Goal: Information Seeking & Learning: Learn about a topic

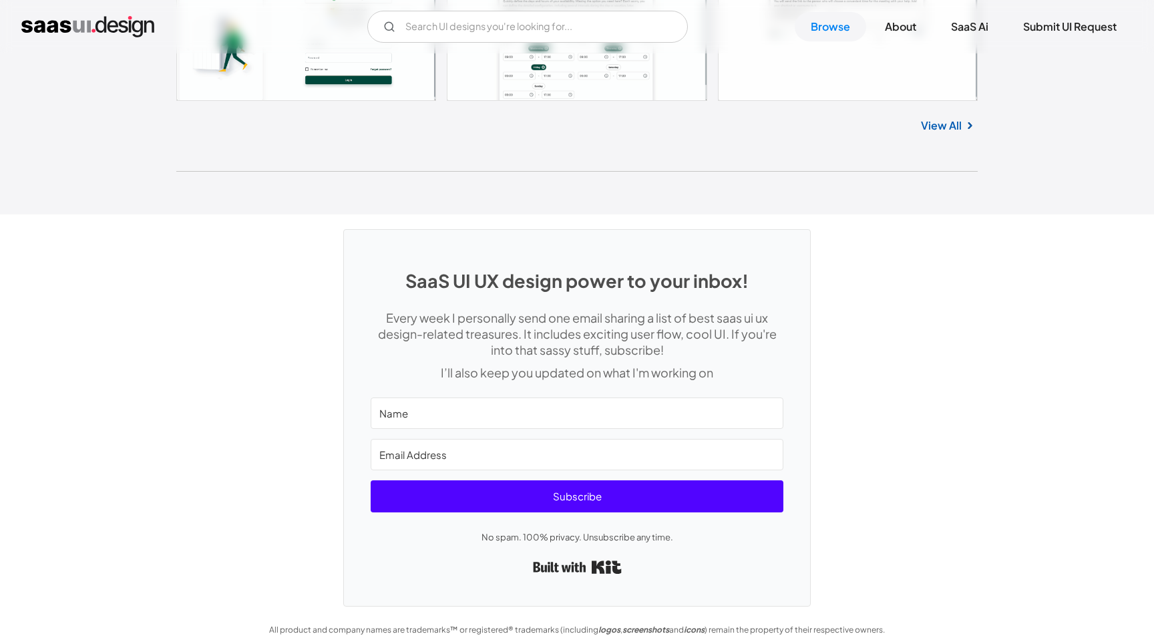
scroll to position [35718, 0]
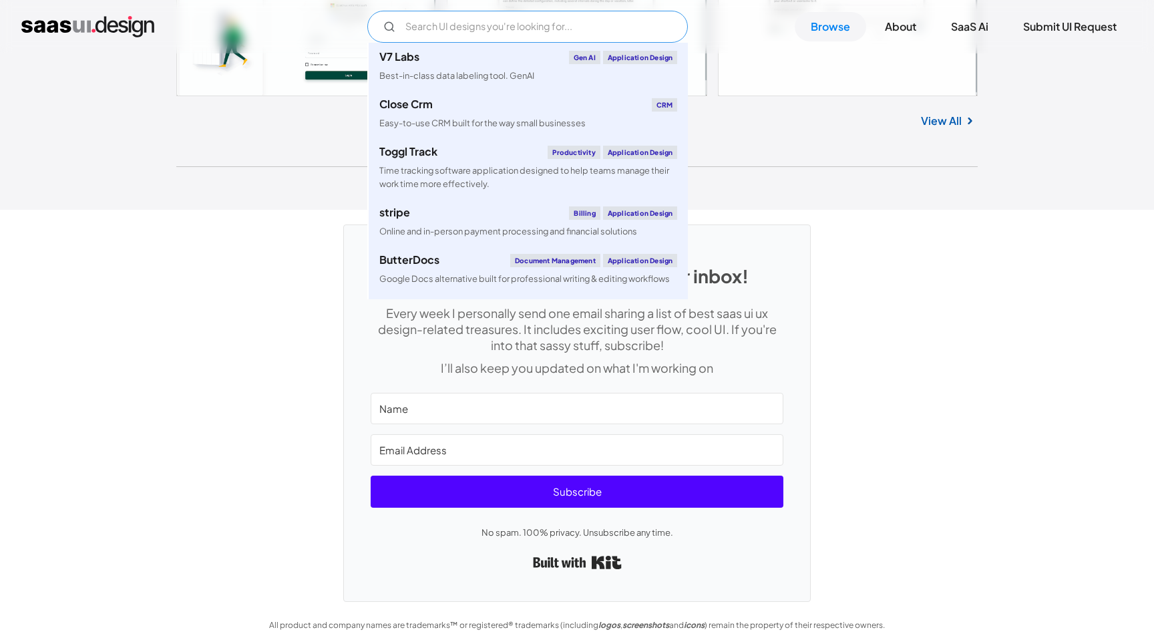
click at [435, 31] on input "Email Form" at bounding box center [527, 27] width 320 height 32
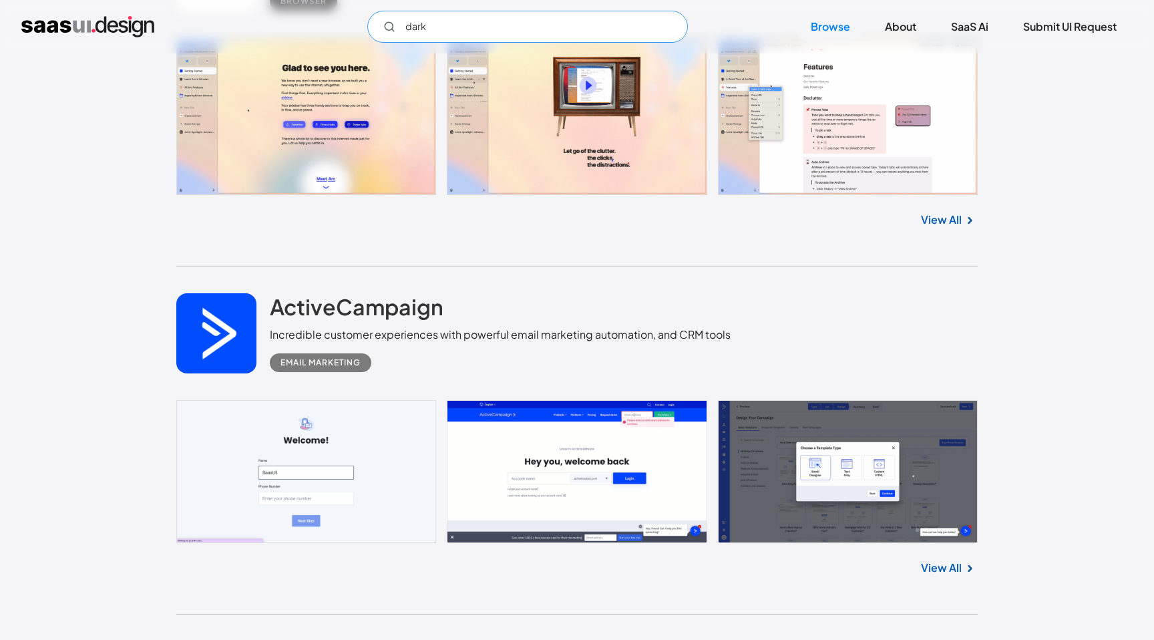
scroll to position [31949, 0]
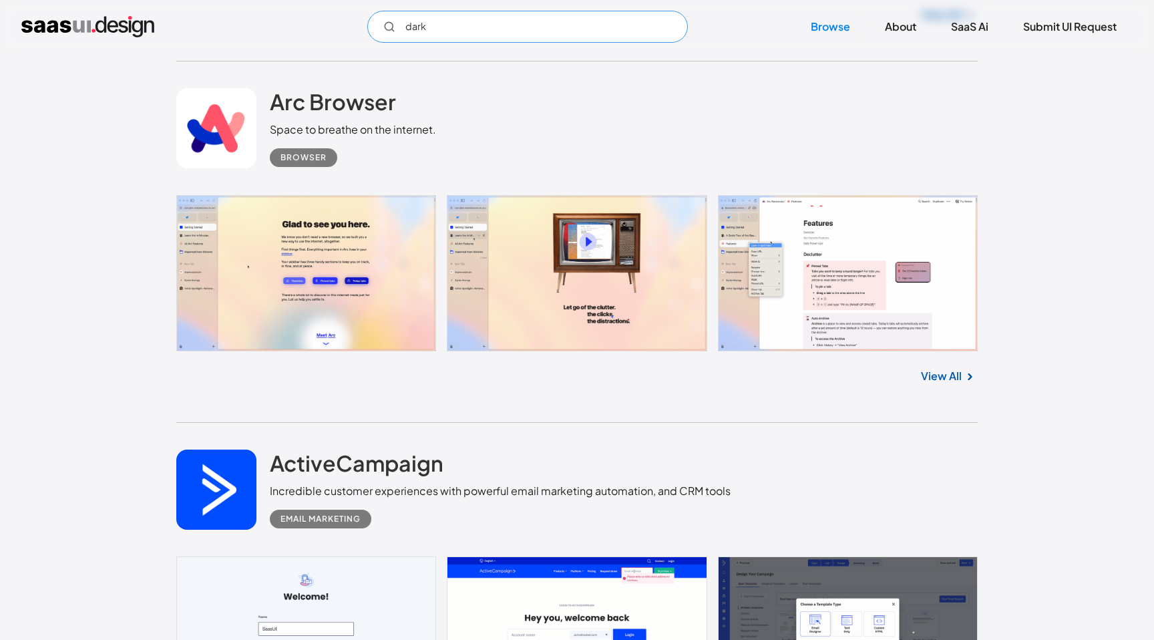
click at [563, 21] on input "dark" at bounding box center [527, 27] width 320 height 32
type input "dark mode"
click at [67, 23] on img "home" at bounding box center [87, 26] width 133 height 21
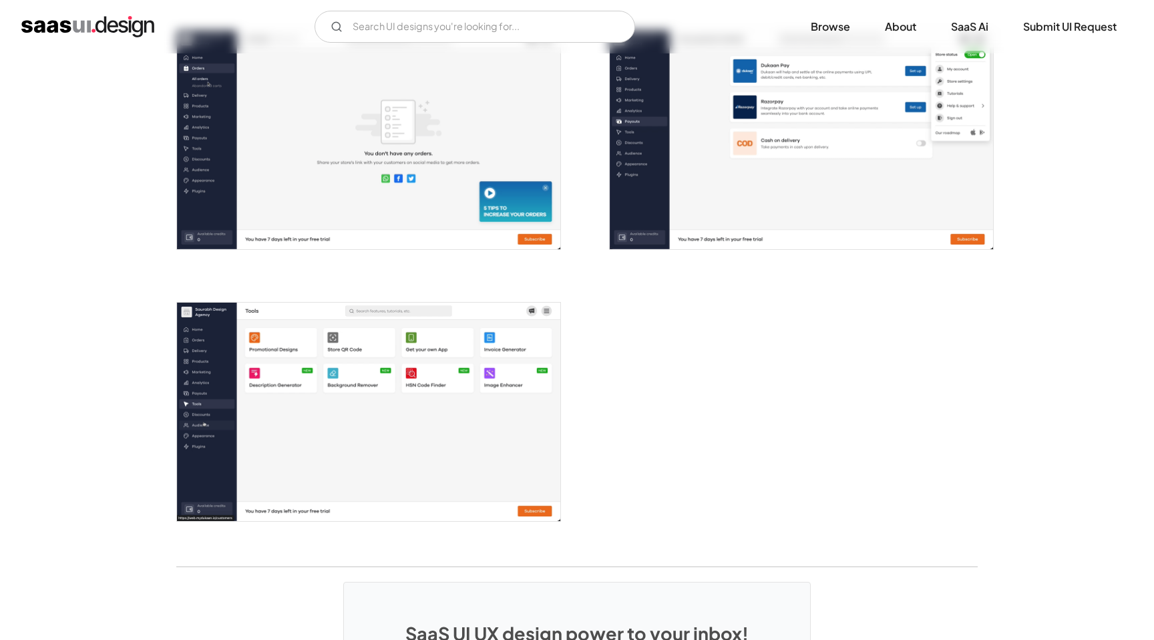
scroll to position [2213, 0]
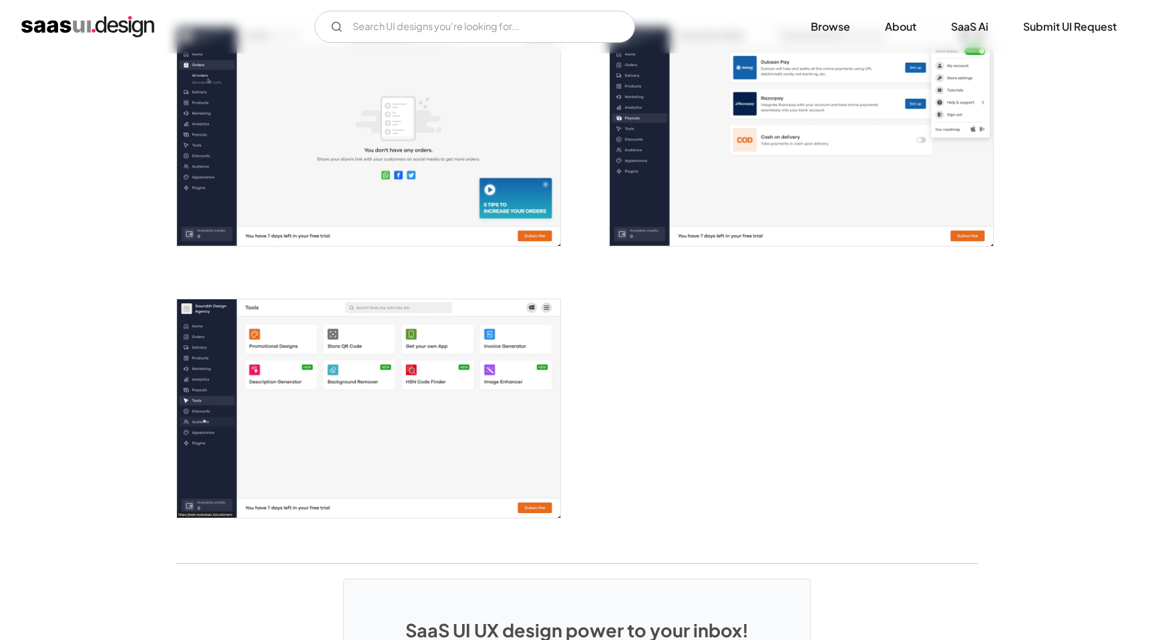
click at [333, 383] on img "open lightbox" at bounding box center [368, 408] width 383 height 218
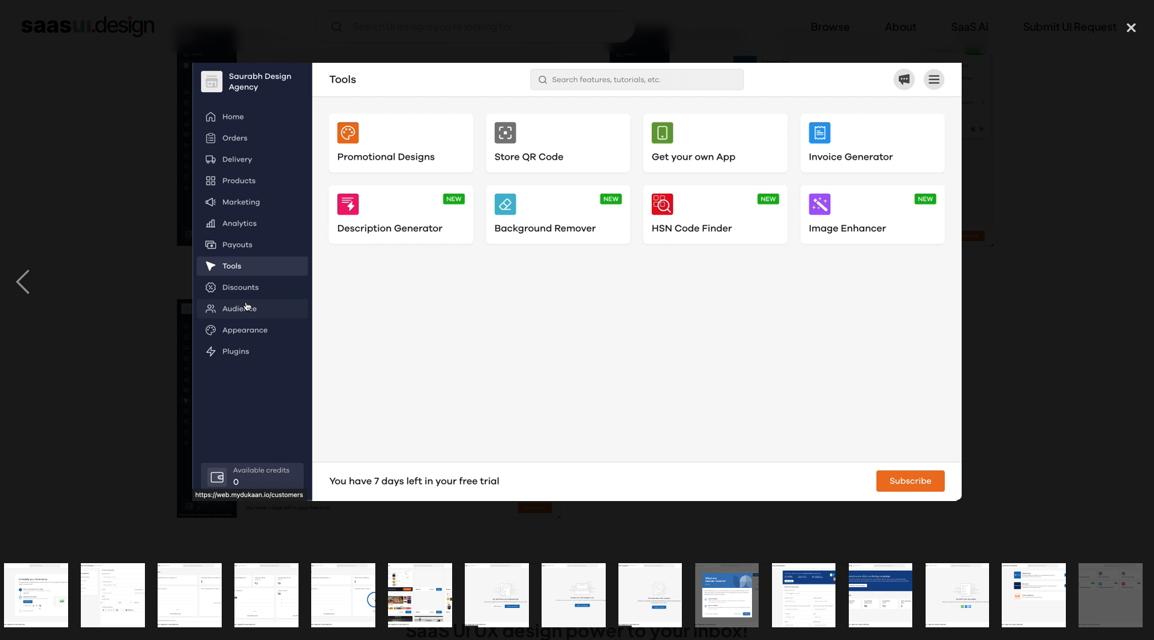
scroll to position [0, 164]
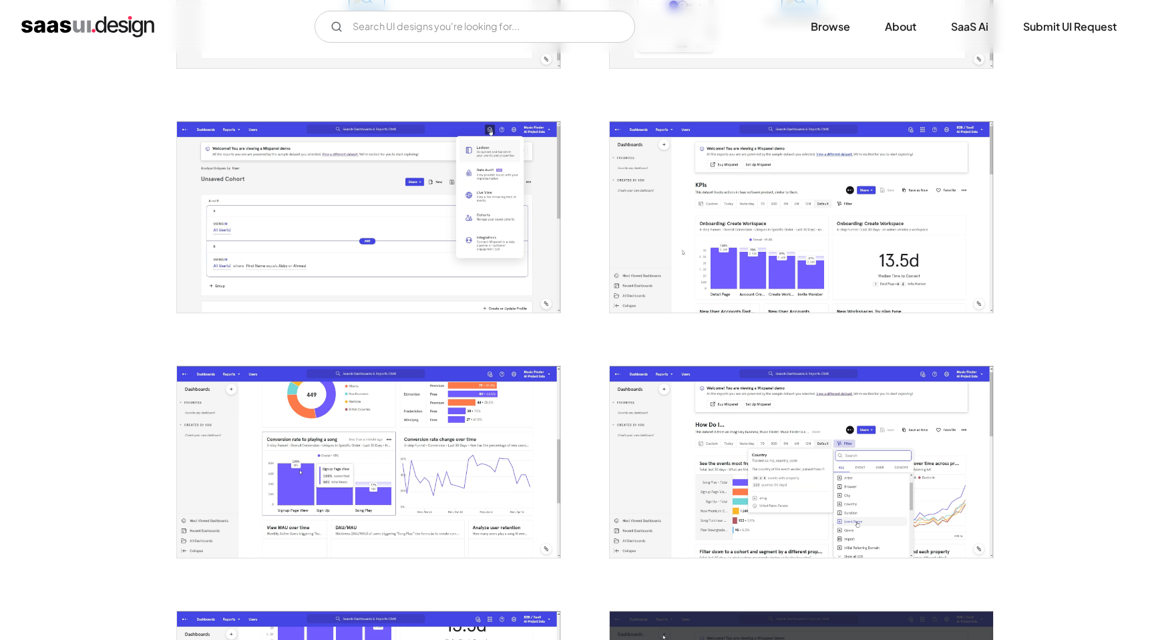
scroll to position [1727, 0]
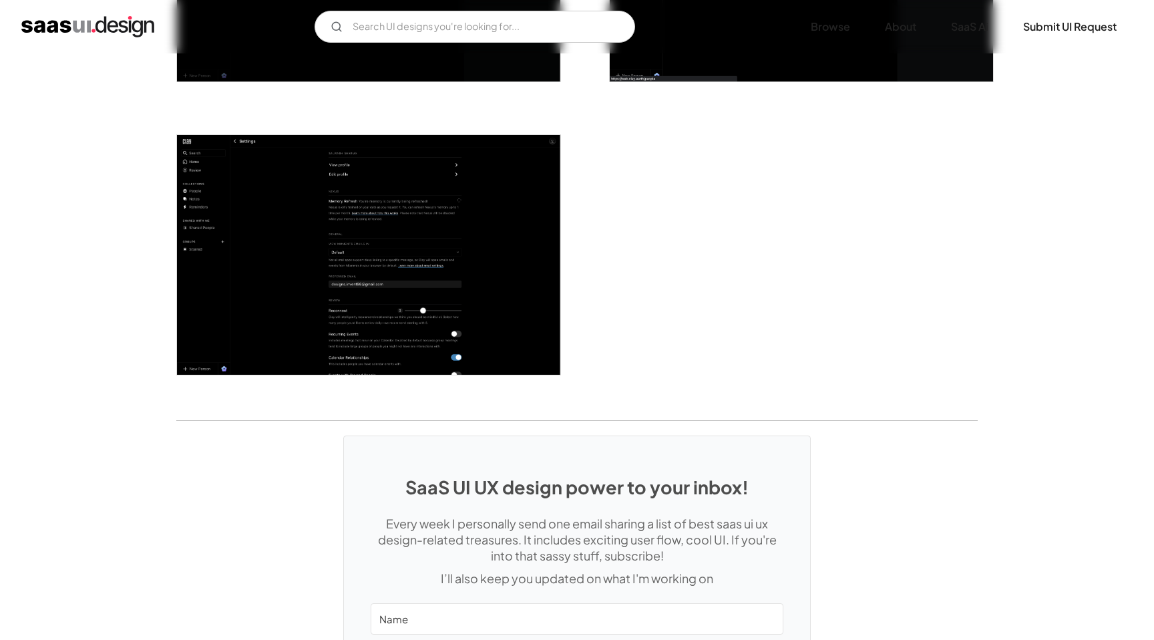
scroll to position [3442, 0]
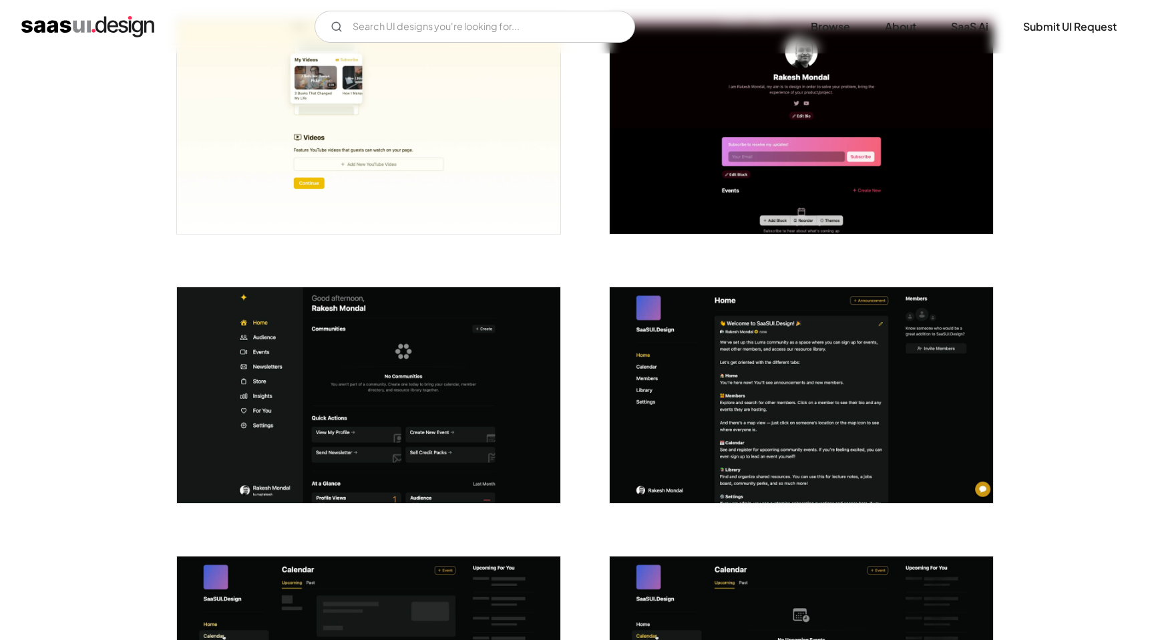
scroll to position [2351, 0]
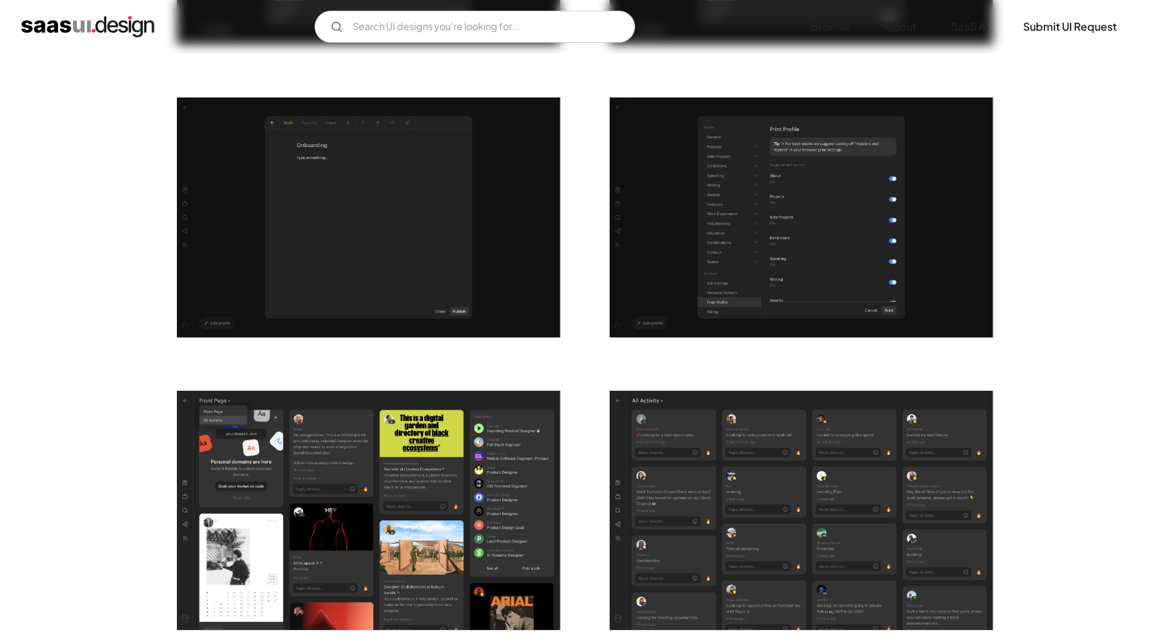
scroll to position [1877, 0]
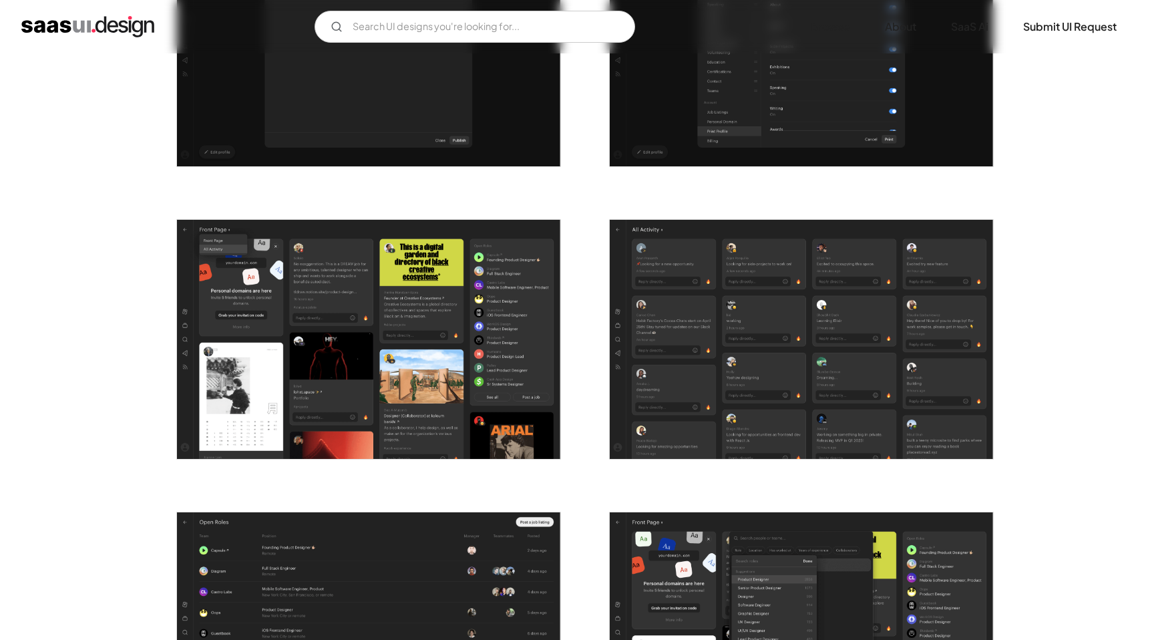
click at [841, 285] on img "open lightbox" at bounding box center [801, 340] width 383 height 240
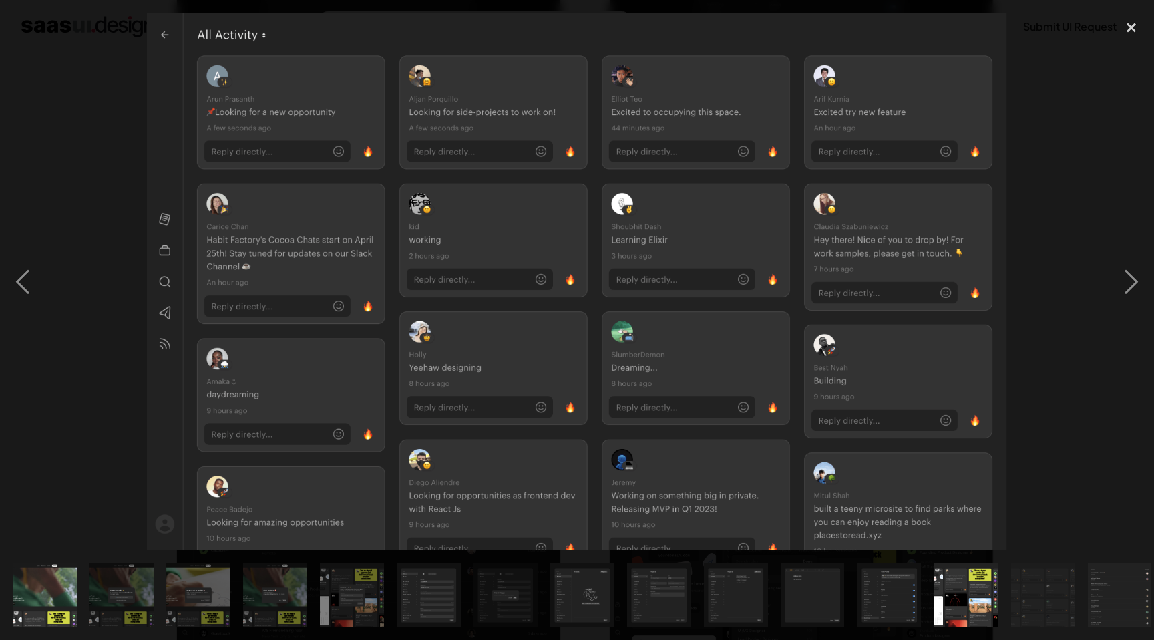
click at [1052, 212] on div at bounding box center [577, 281] width 1154 height 537
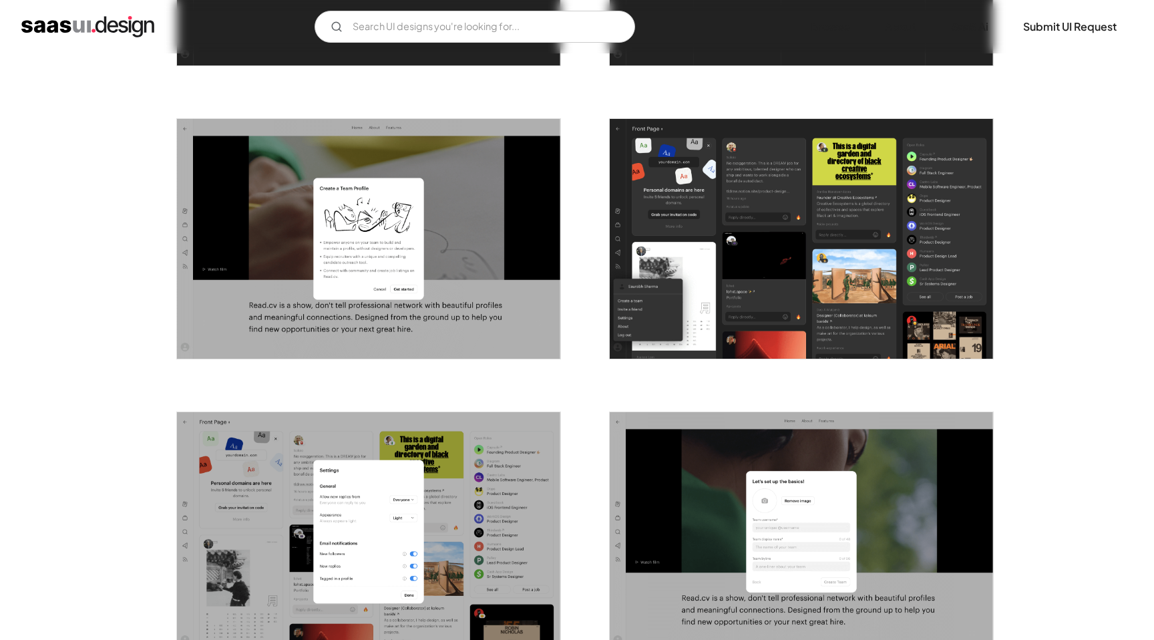
scroll to position [2856, 0]
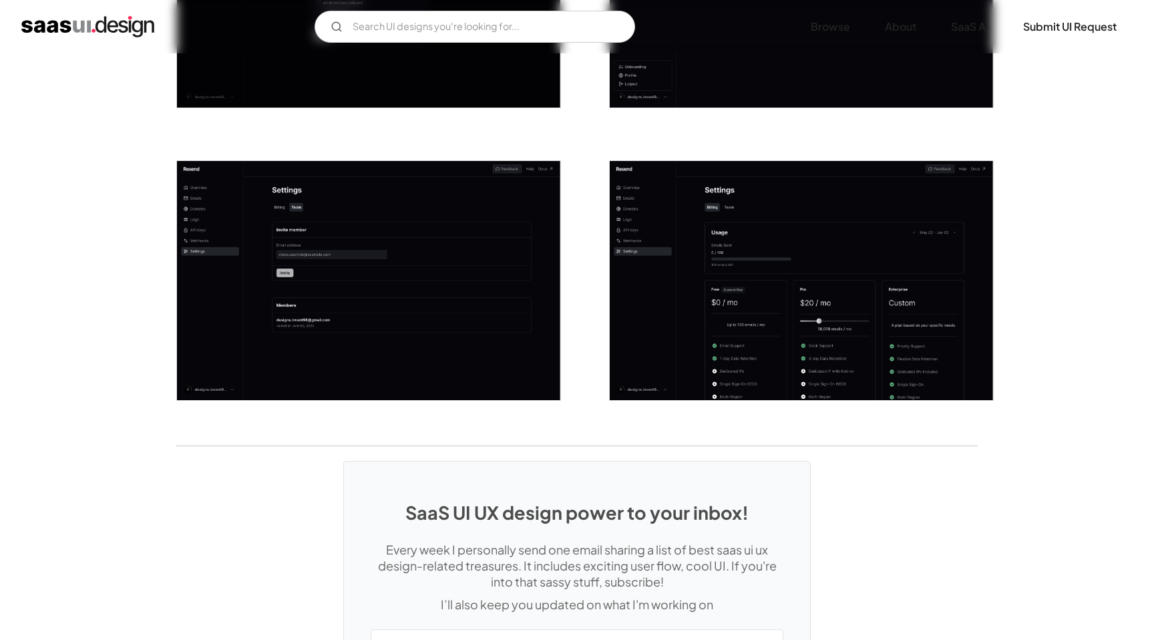
scroll to position [2152, 0]
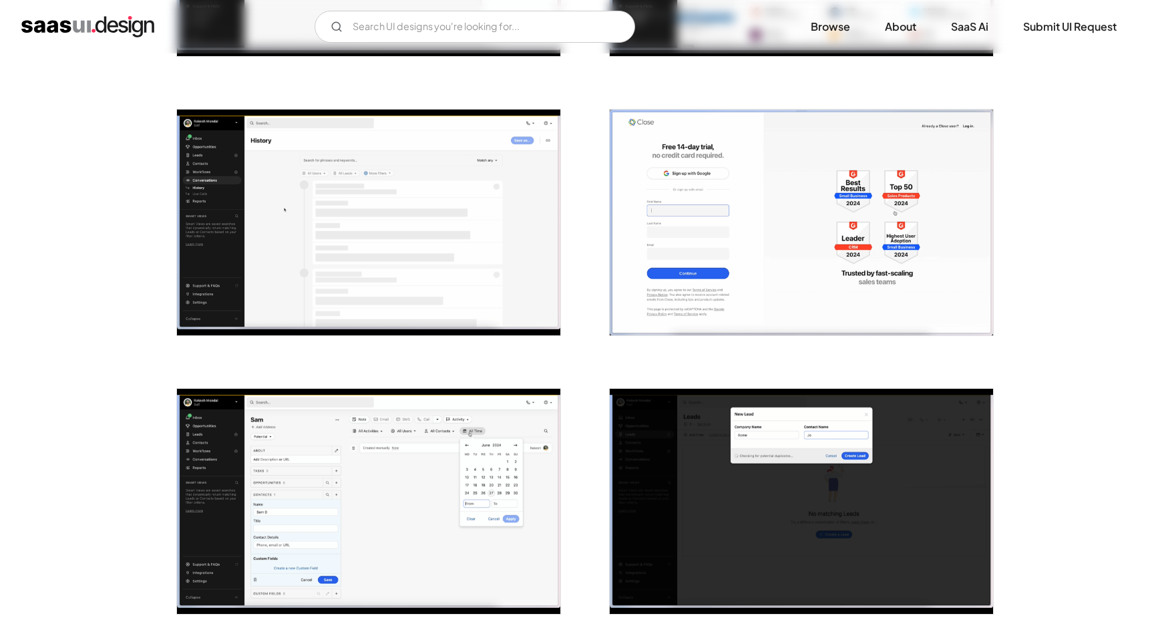
scroll to position [1365, 0]
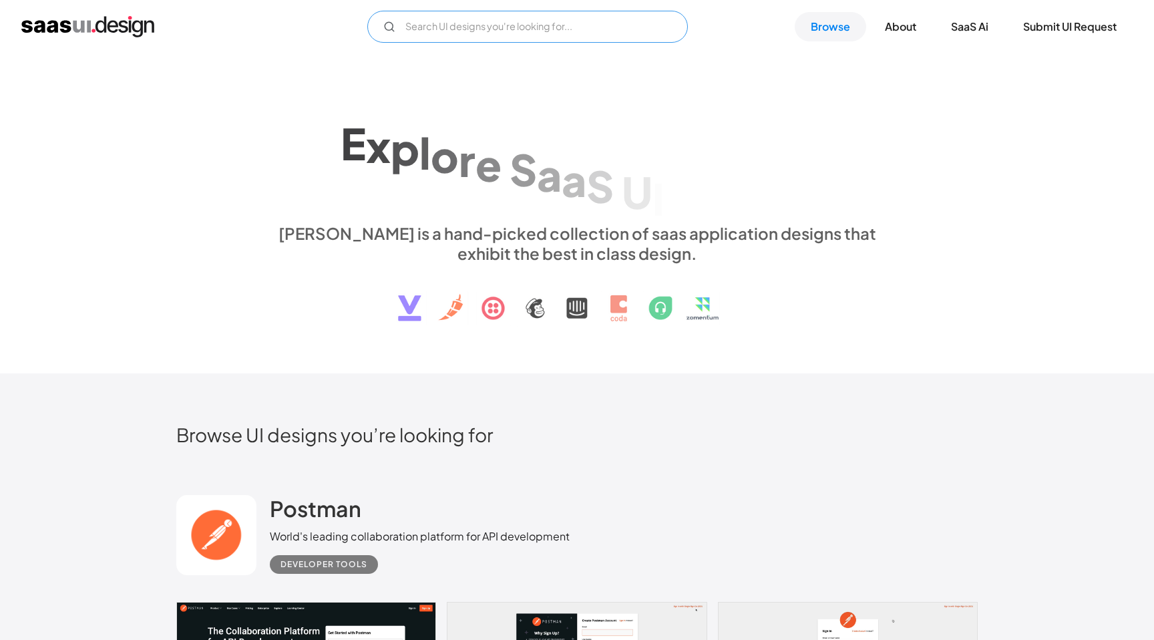
click at [459, 15] on input "Email Form" at bounding box center [527, 27] width 320 height 32
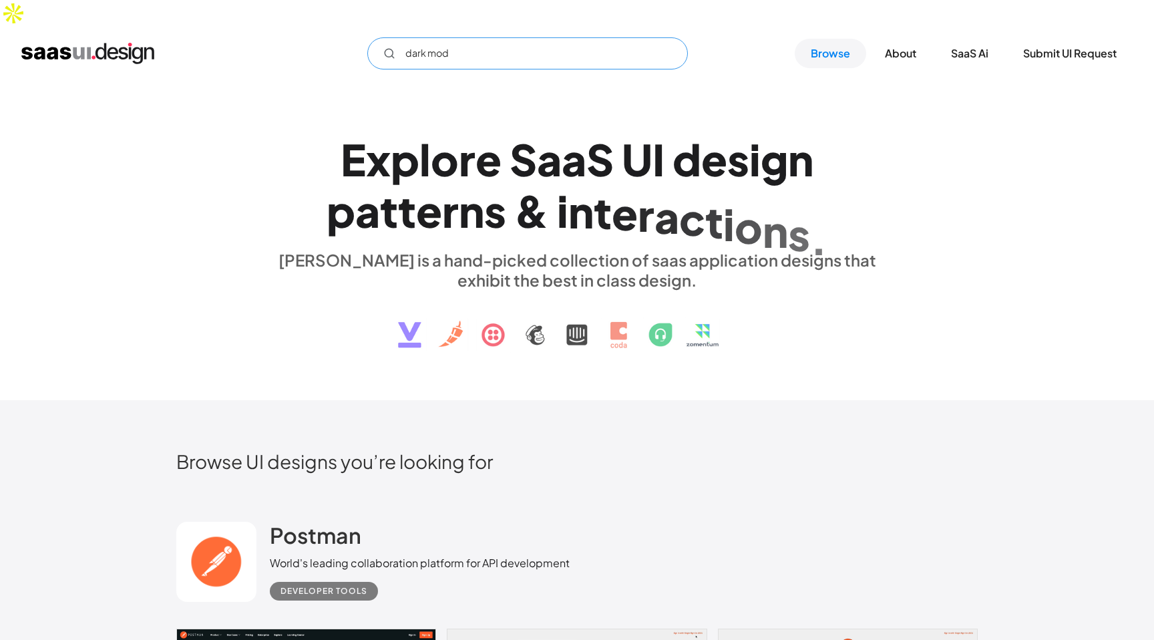
type input "dark mode"
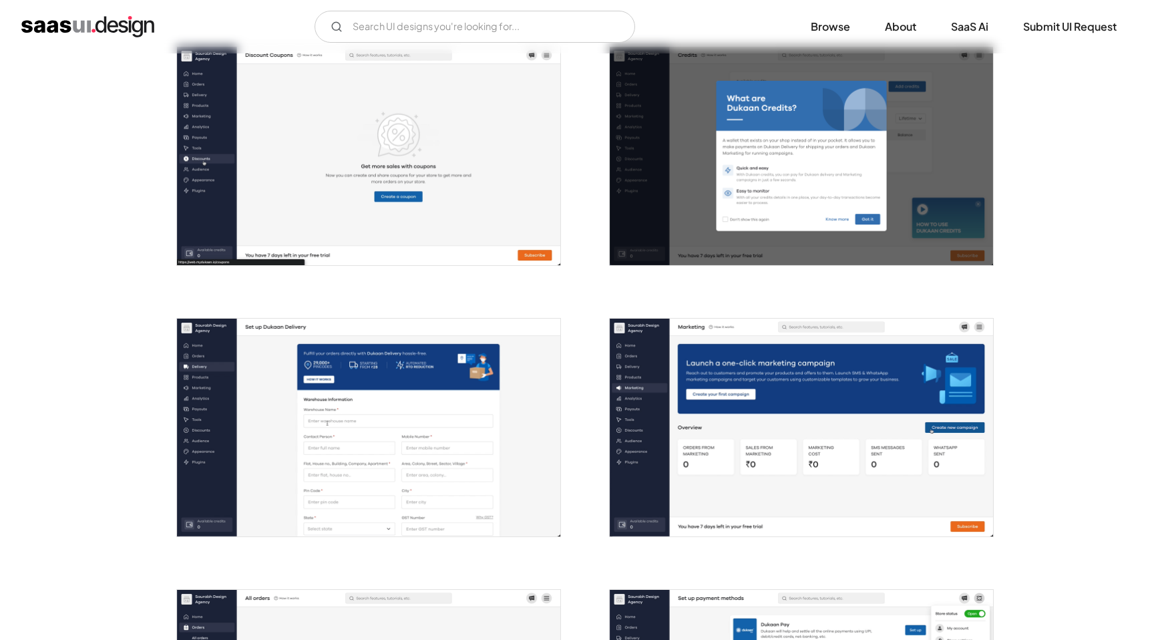
scroll to position [1604, 0]
